Goal: Task Accomplishment & Management: Use online tool/utility

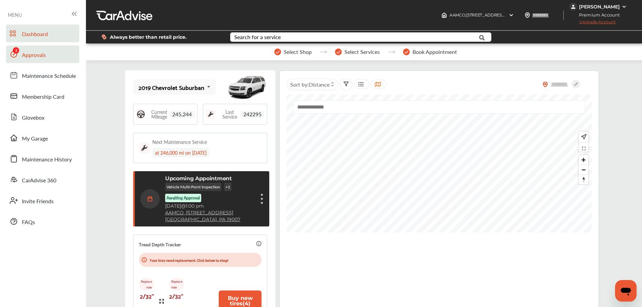
drag, startPoint x: 28, startPoint y: 56, endPoint x: 40, endPoint y: 58, distance: 11.6
click at [28, 56] on span "Approvals" at bounding box center [34, 55] width 24 height 9
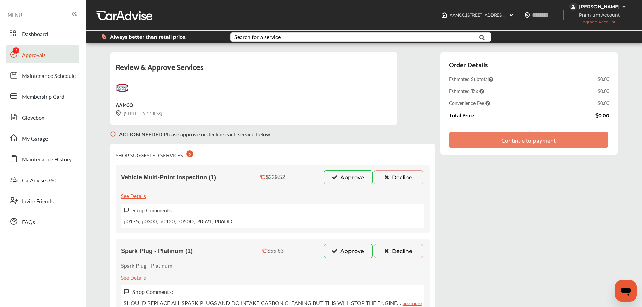
click at [335, 178] on icon at bounding box center [335, 177] width 6 height 5
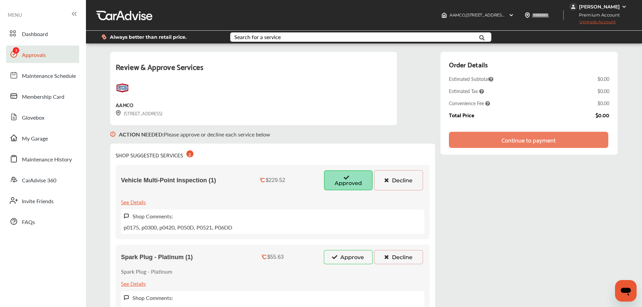
click at [355, 259] on button "Approve" at bounding box center [348, 257] width 49 height 14
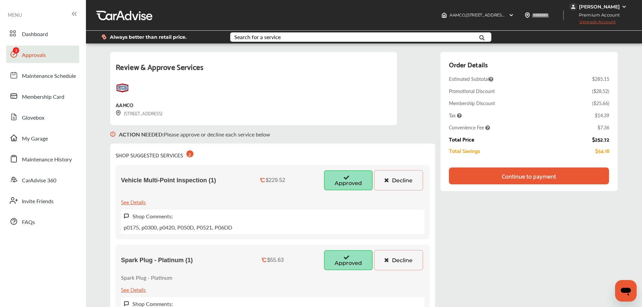
click at [511, 179] on div "Continue to payment" at bounding box center [529, 175] width 54 height 7
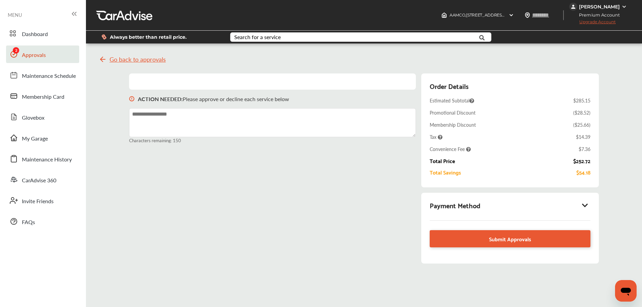
click at [586, 205] on icon at bounding box center [585, 205] width 8 height 7
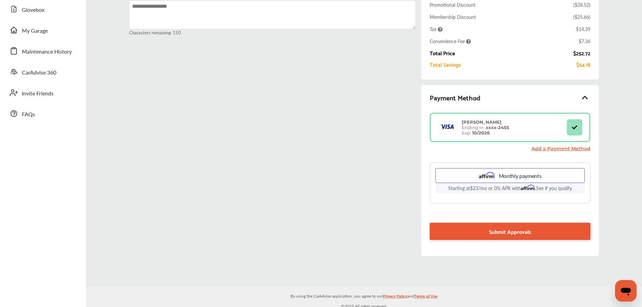
scroll to position [112, 0]
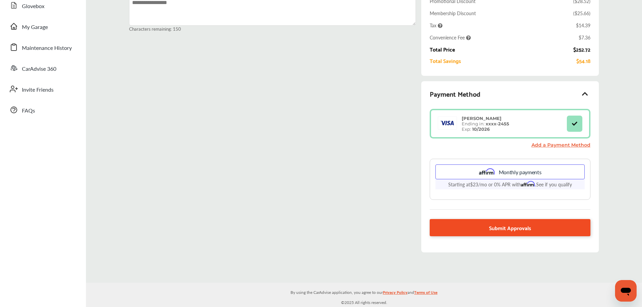
click at [509, 226] on span "Submit Approvals" at bounding box center [510, 227] width 42 height 9
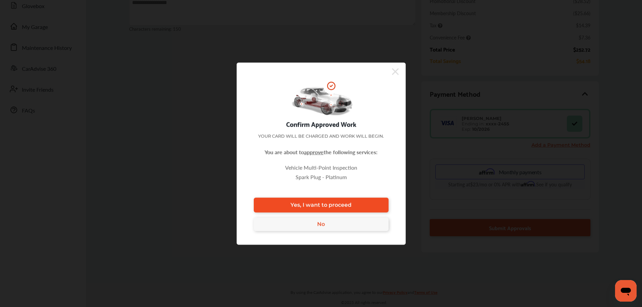
click at [357, 200] on link "Yes, I want to proceed" at bounding box center [321, 204] width 135 height 15
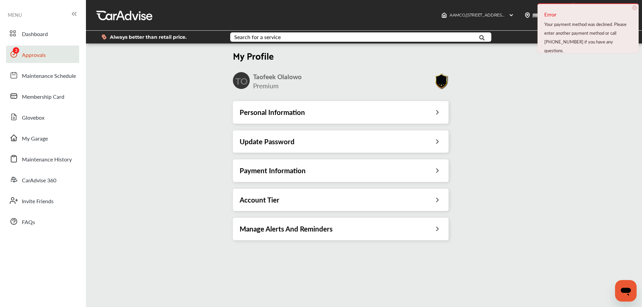
click at [46, 55] on link "Approvals" at bounding box center [42, 54] width 73 height 18
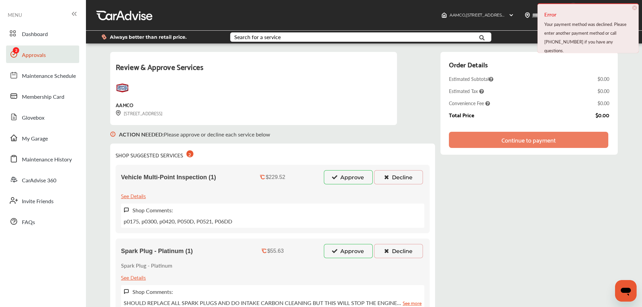
click at [357, 175] on button "Approve" at bounding box center [348, 177] width 49 height 14
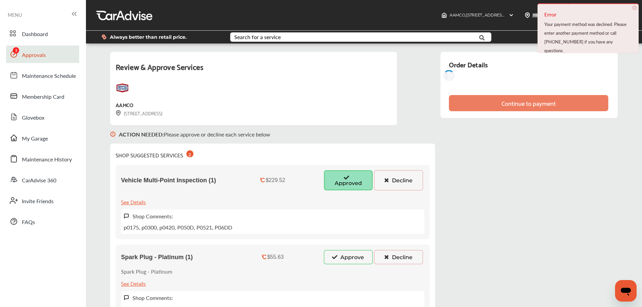
click at [357, 255] on button "Approve" at bounding box center [348, 257] width 49 height 14
